Goal: Check status: Check status

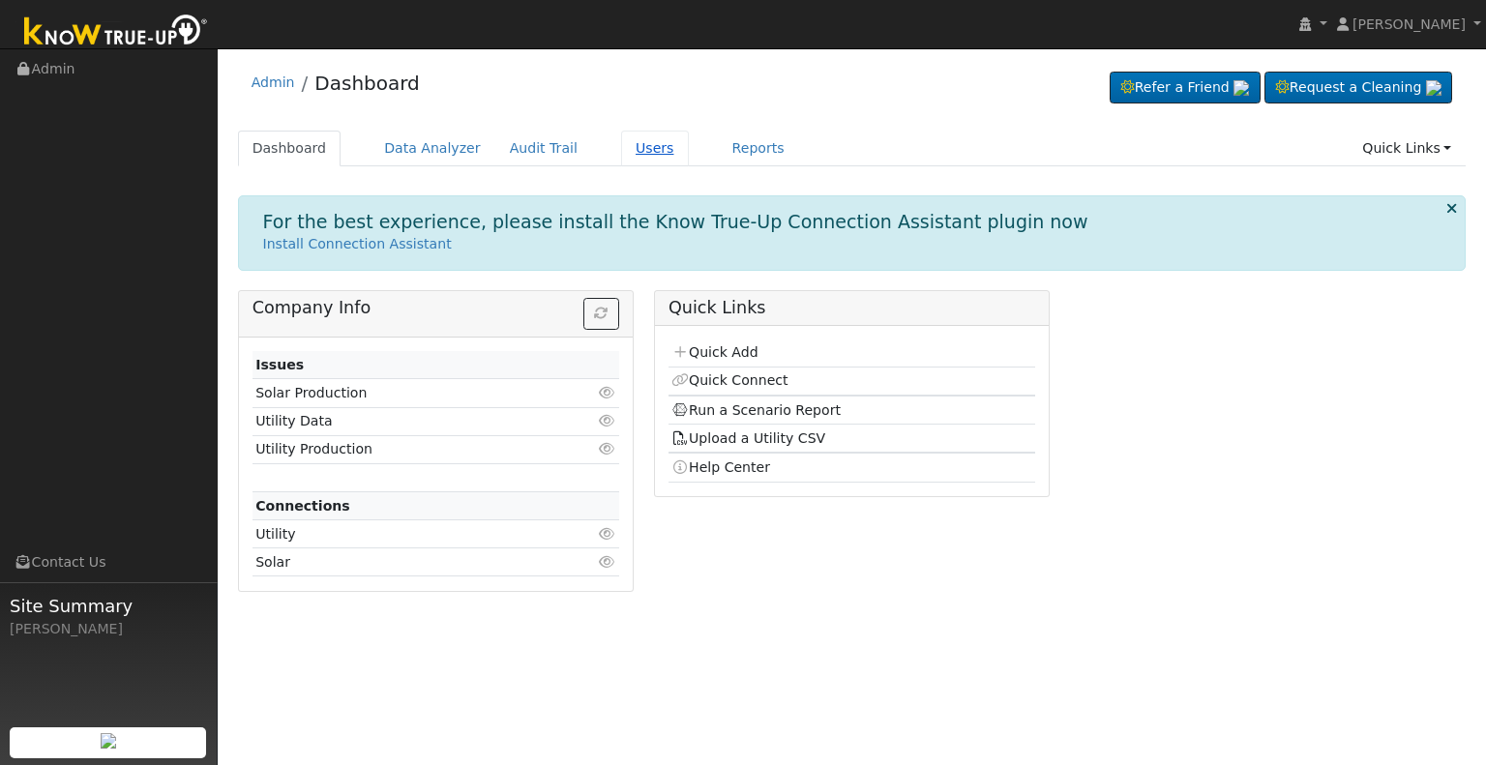
click at [622, 149] on link "Users" at bounding box center [655, 149] width 68 height 36
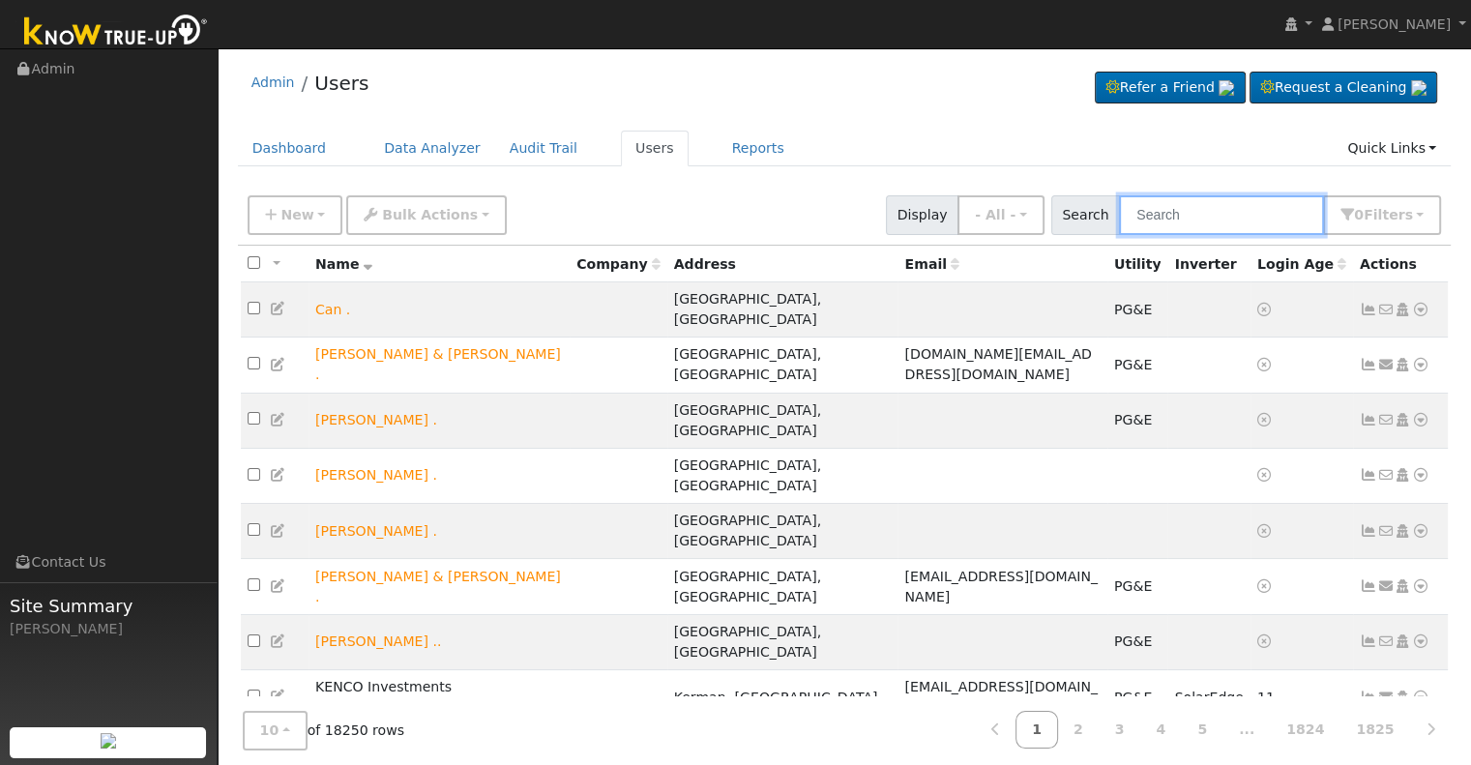
click at [1164, 205] on input "text" at bounding box center [1221, 215] width 205 height 40
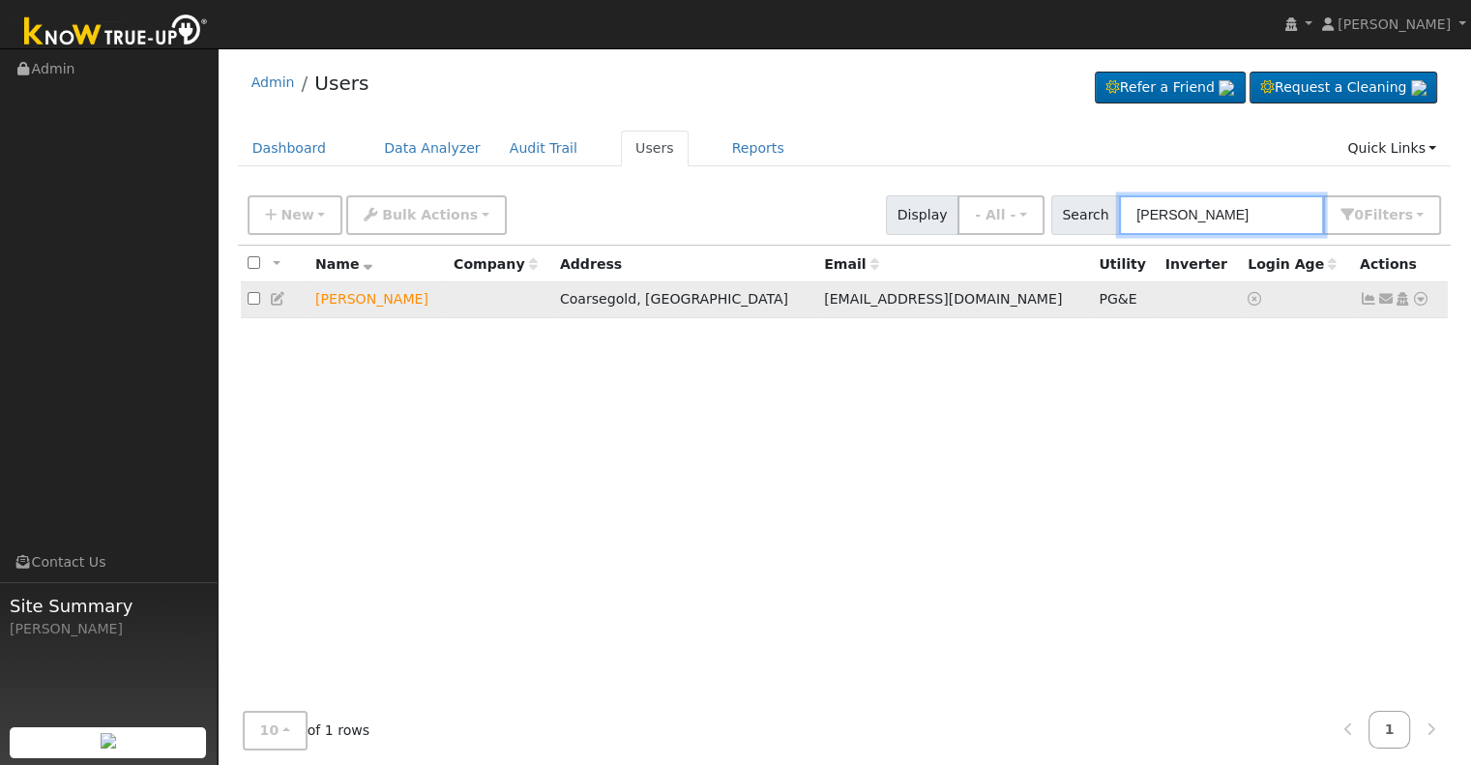
type input "william turner"
click at [1419, 296] on icon at bounding box center [1420, 299] width 17 height 14
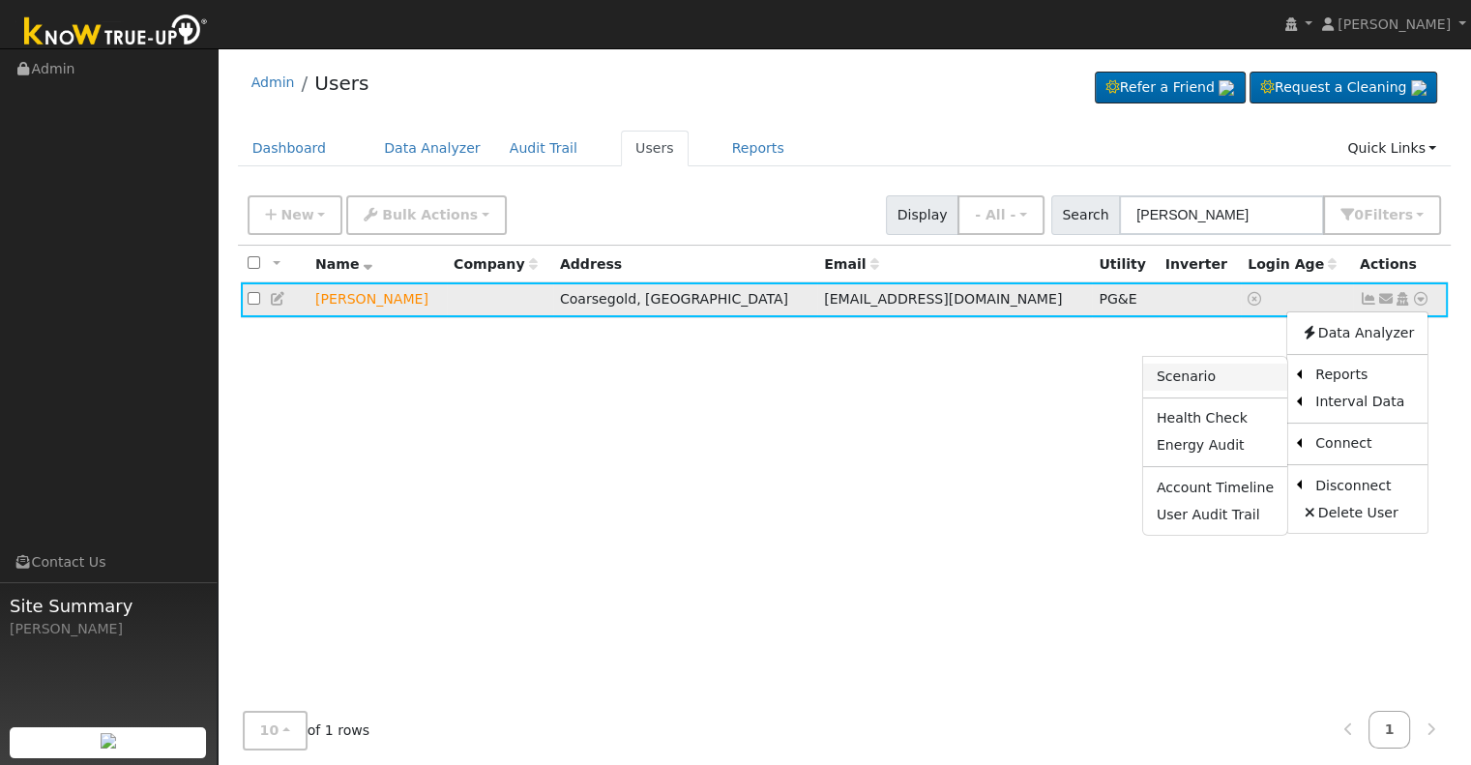
click at [1224, 369] on link "Scenario" at bounding box center [1215, 377] width 144 height 27
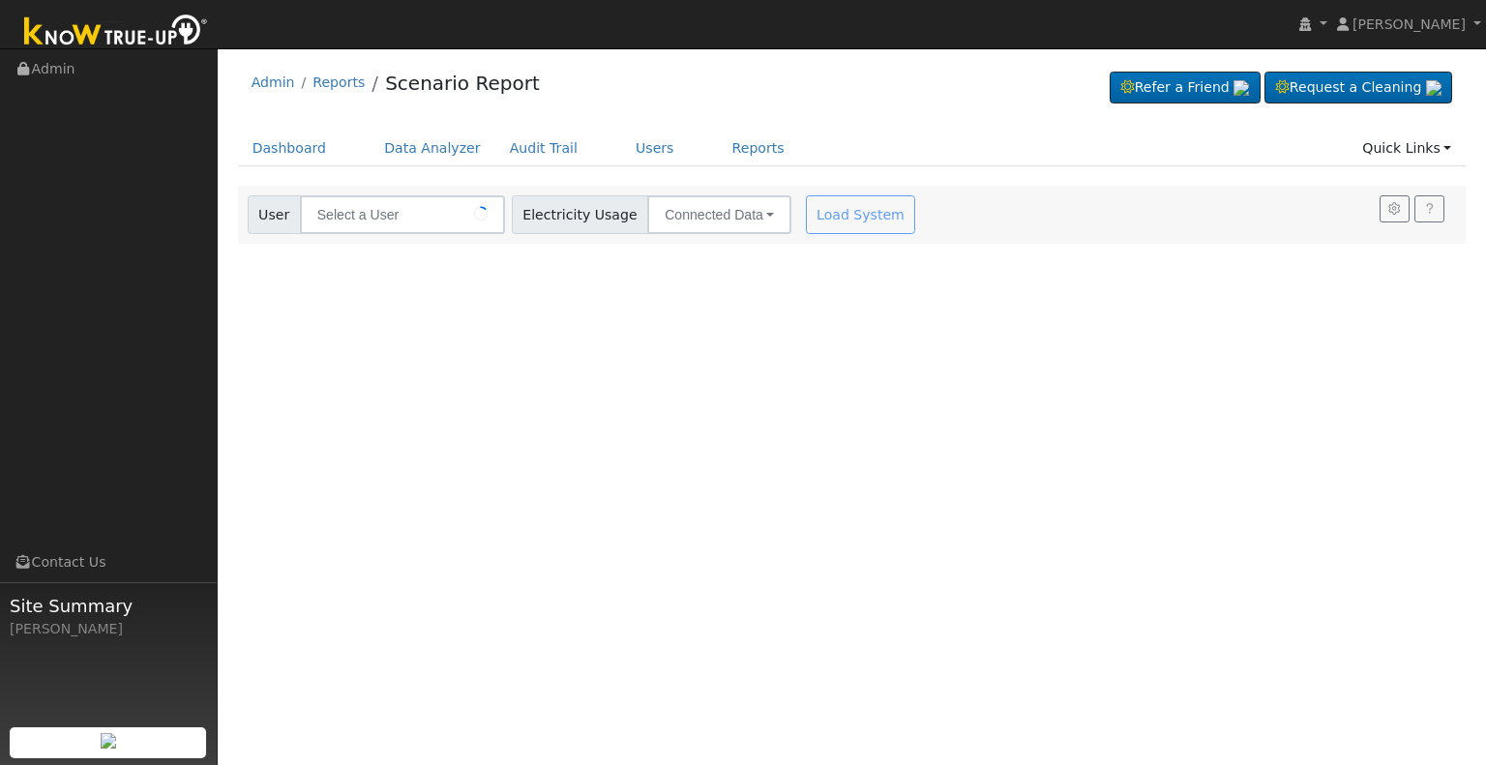
type input "[PERSON_NAME]"
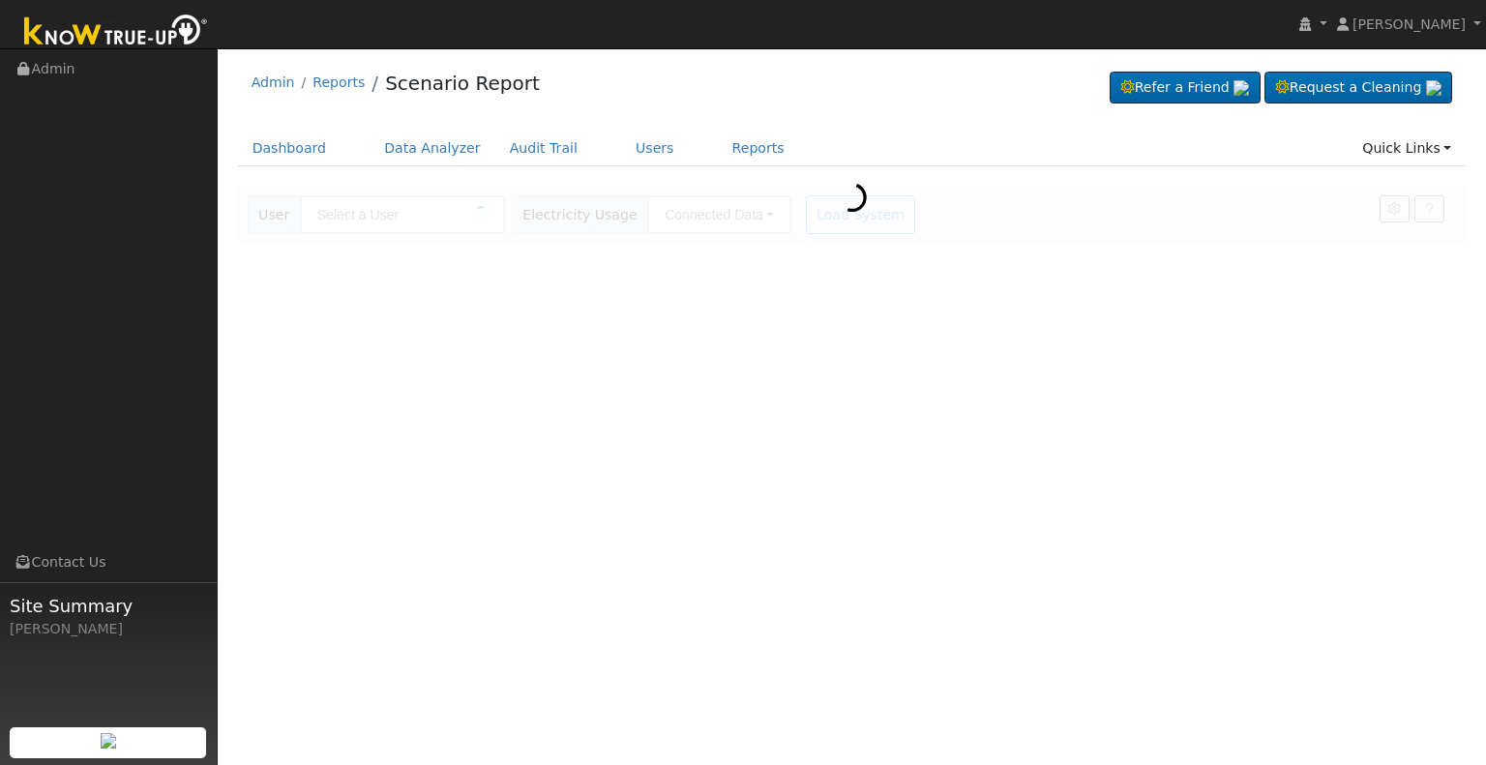
type input "[PERSON_NAME]"
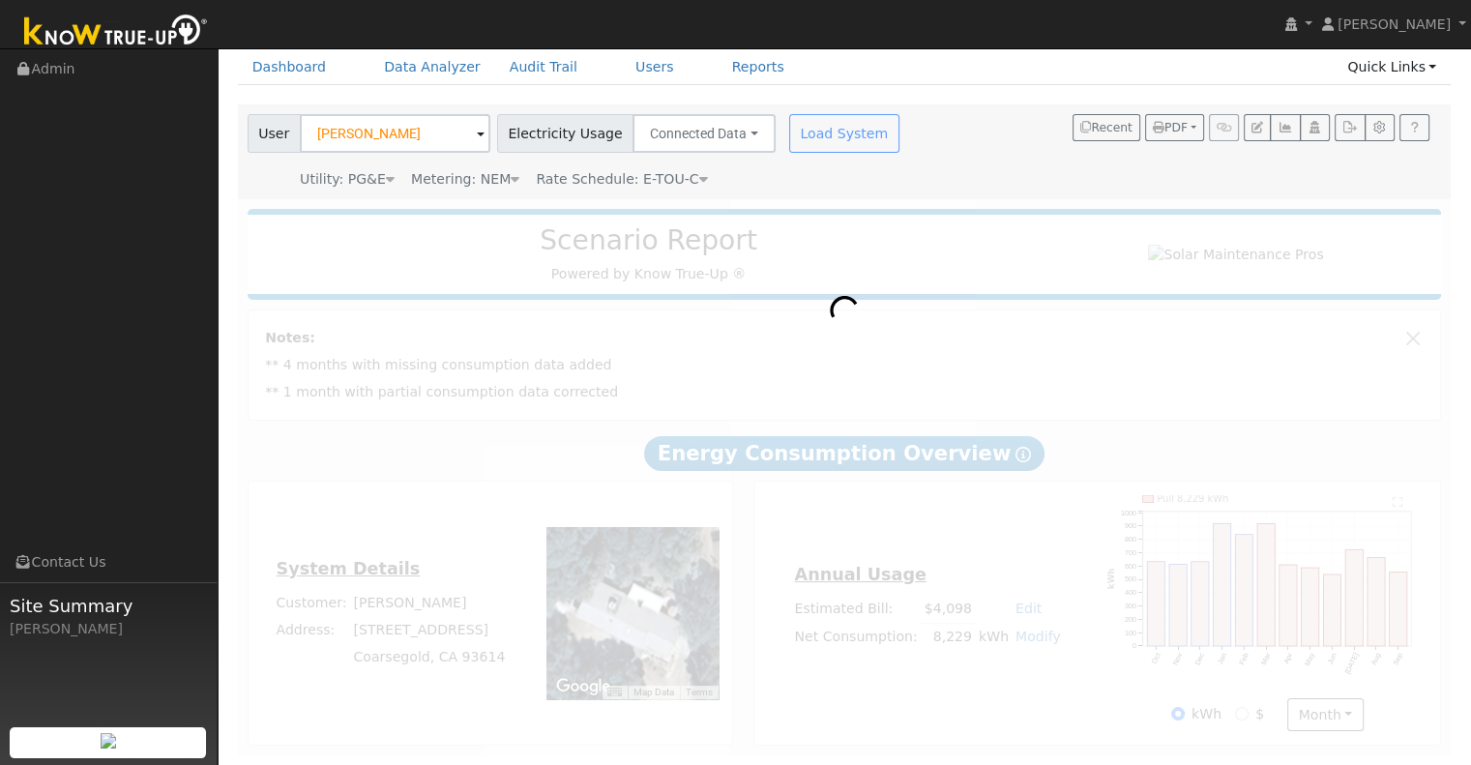
scroll to position [85, 0]
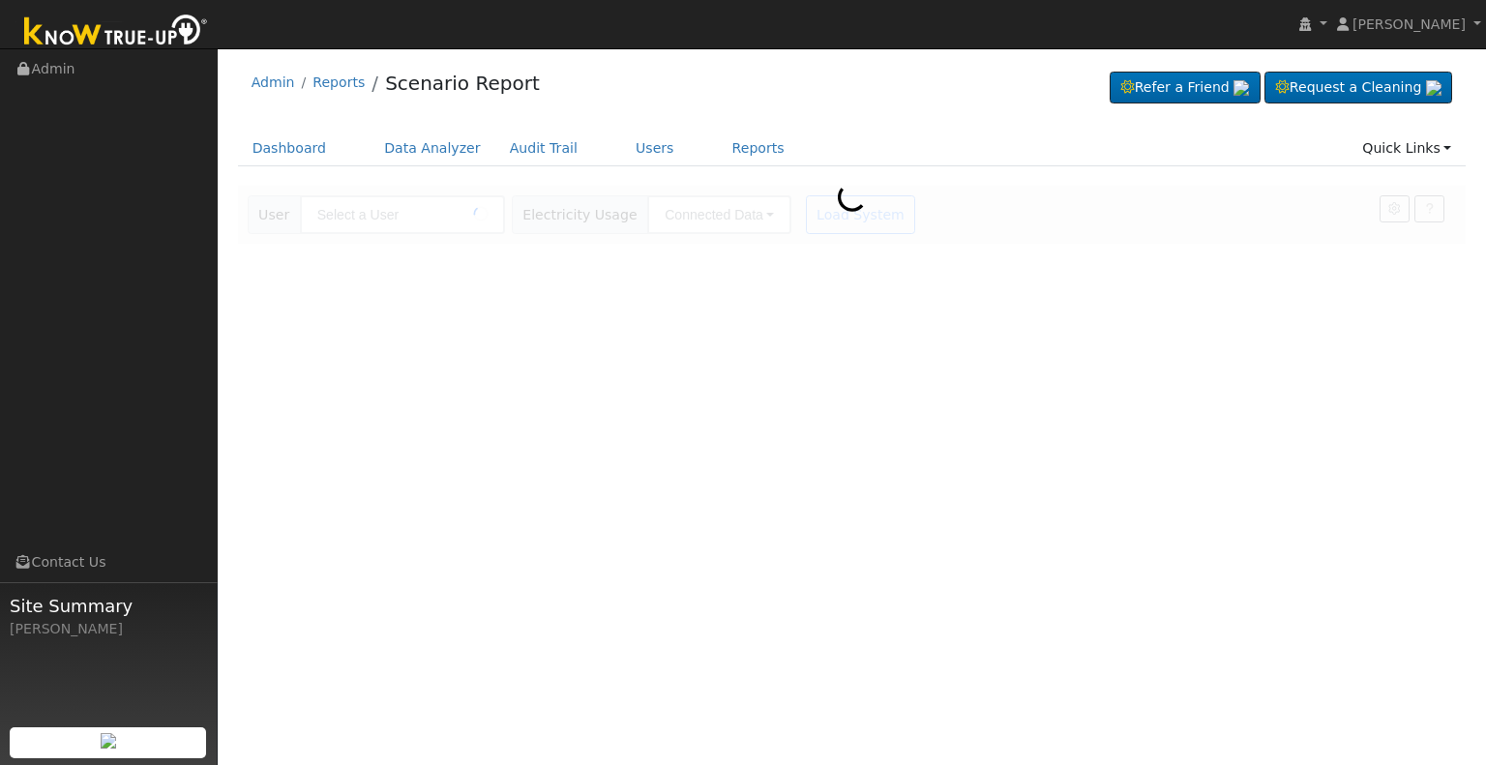
type input "[PERSON_NAME]"
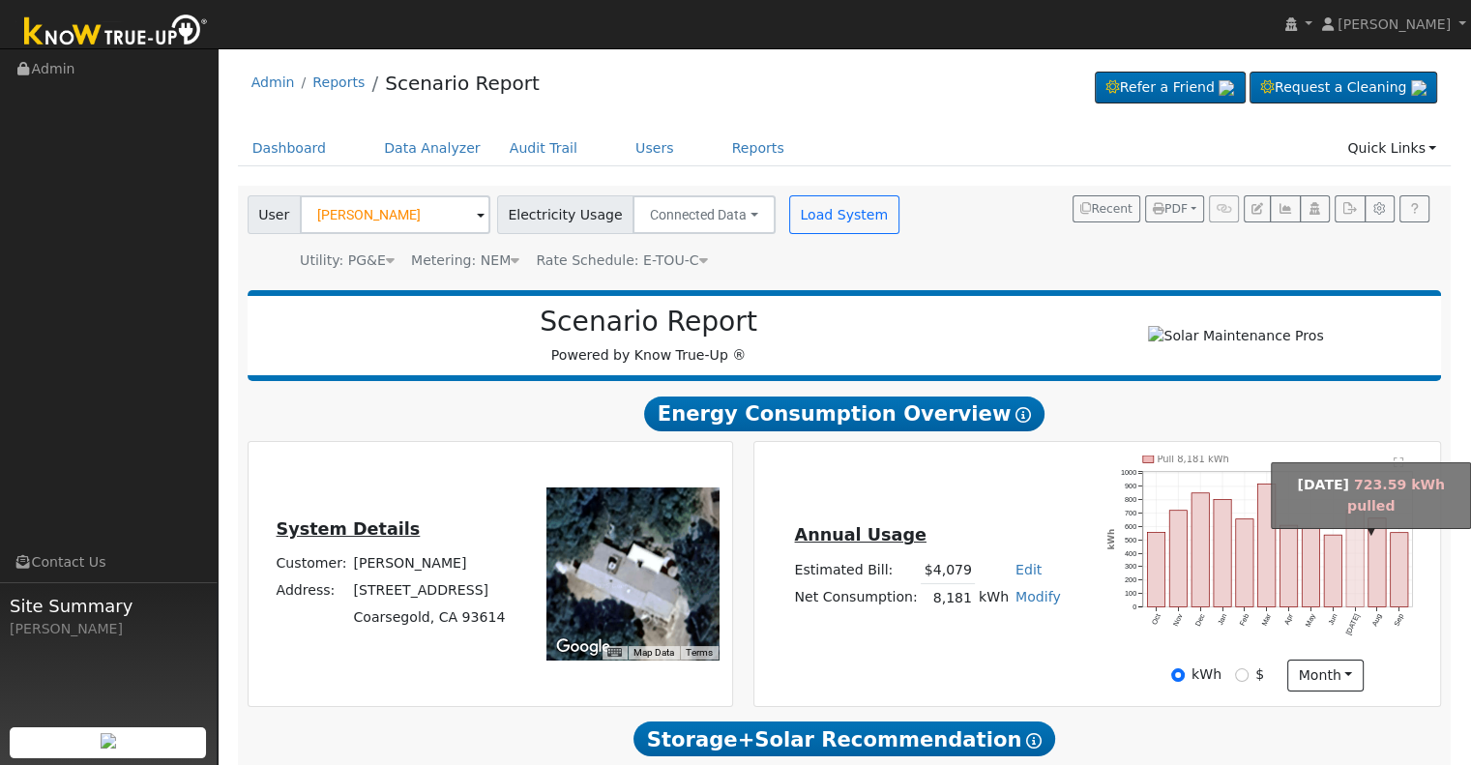
click at [1360, 598] on rect "onclick=""" at bounding box center [1354, 558] width 17 height 97
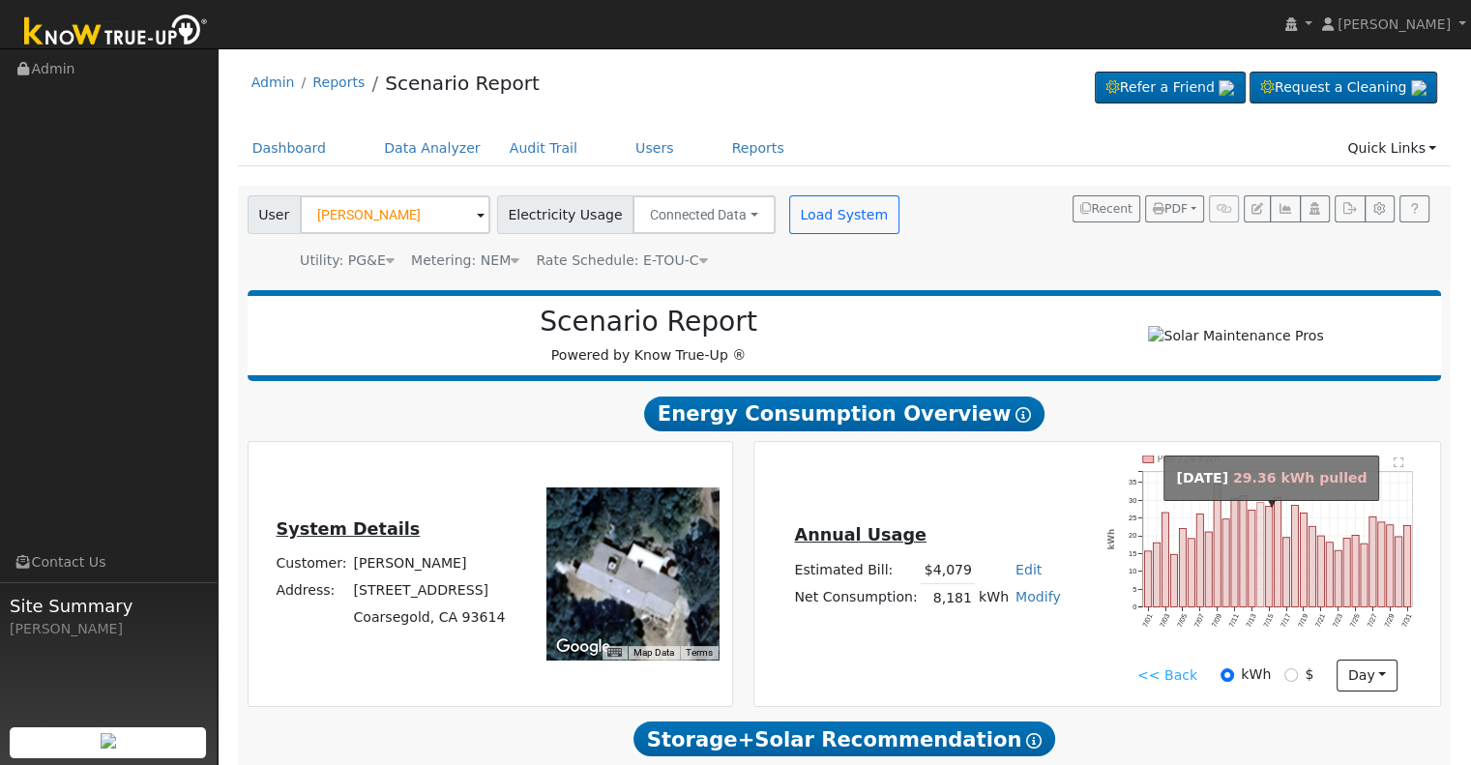
click at [1261, 562] on rect "onclick=""" at bounding box center [1260, 555] width 7 height 104
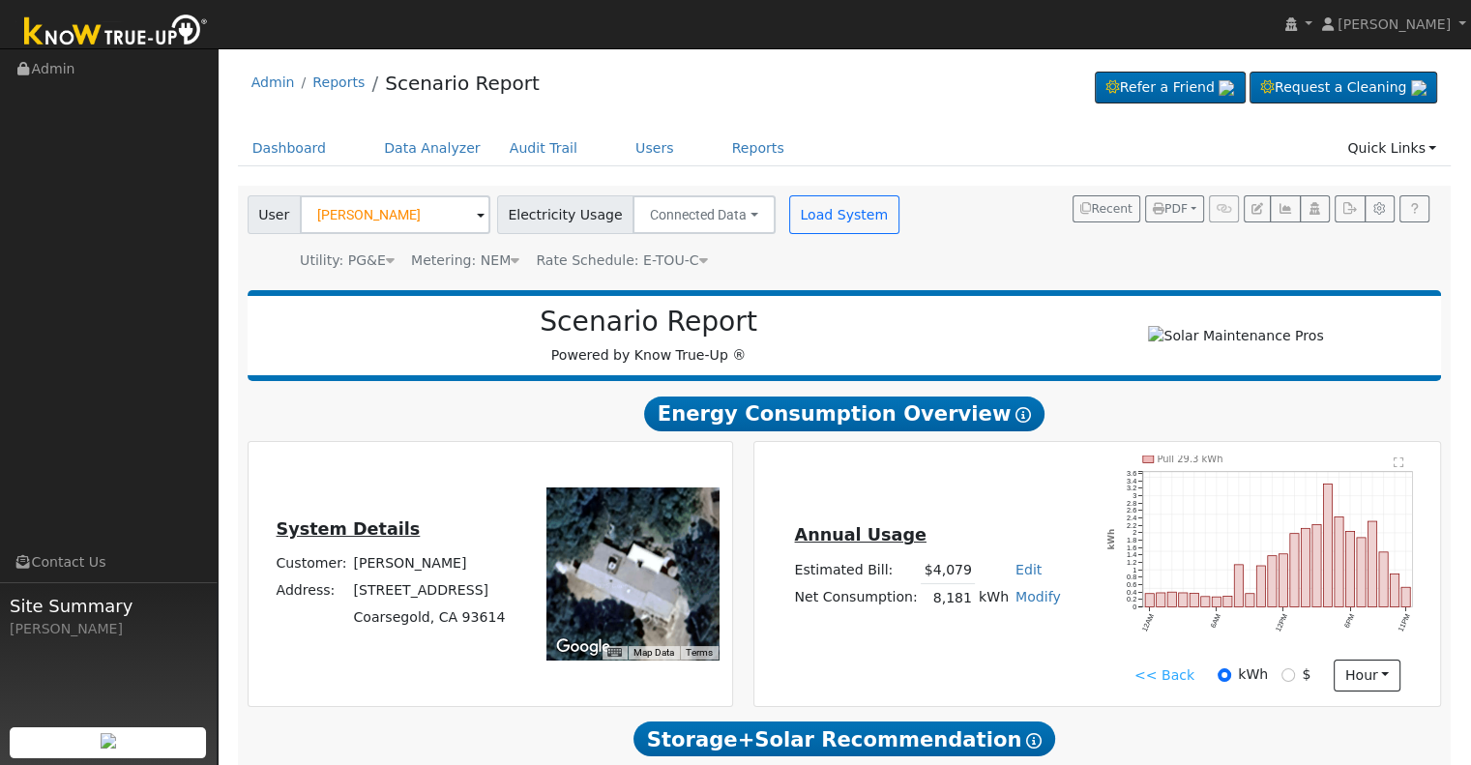
click at [1145, 686] on link "<< Back" at bounding box center [1165, 675] width 60 height 20
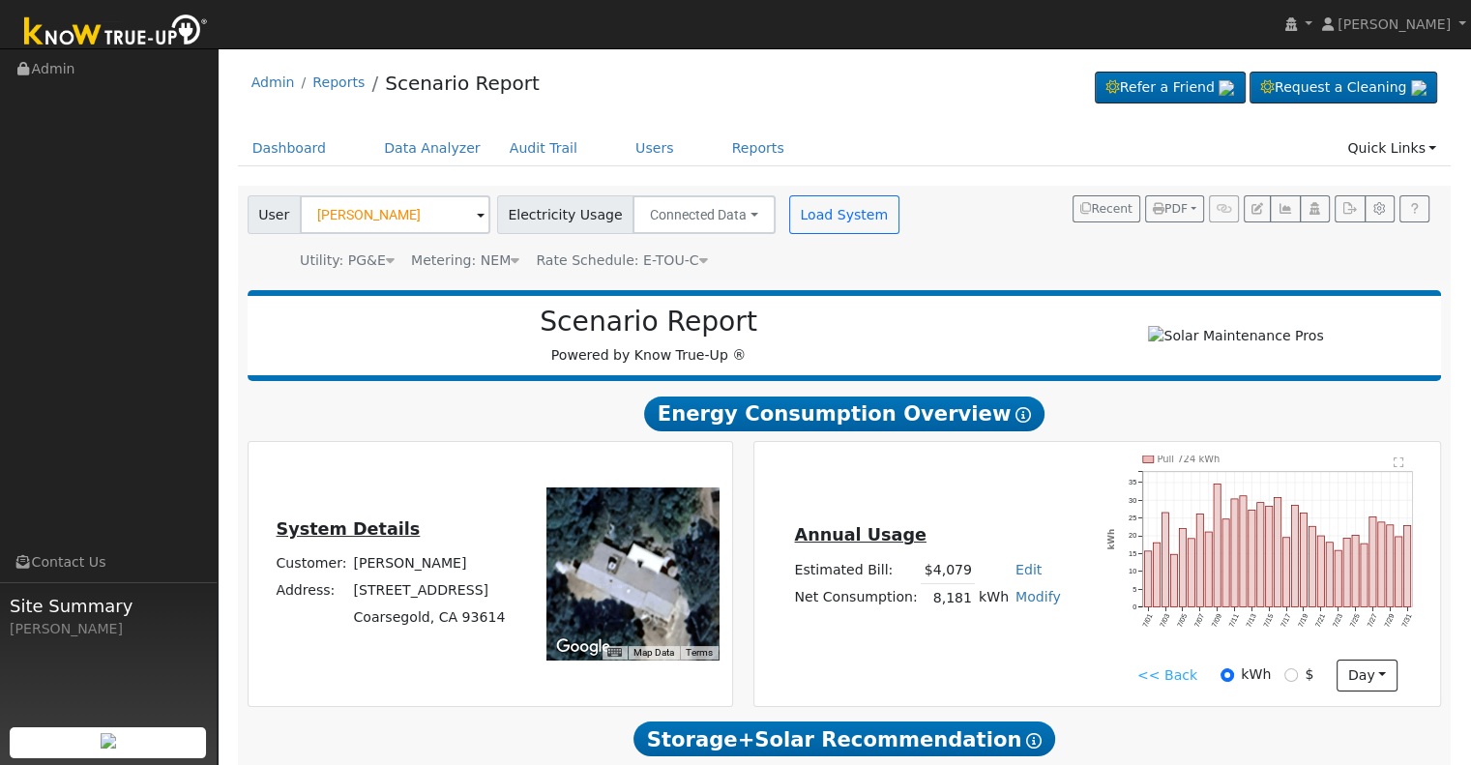
click at [1156, 683] on link "<< Back" at bounding box center [1168, 675] width 60 height 20
